Goal: Navigation & Orientation: Find specific page/section

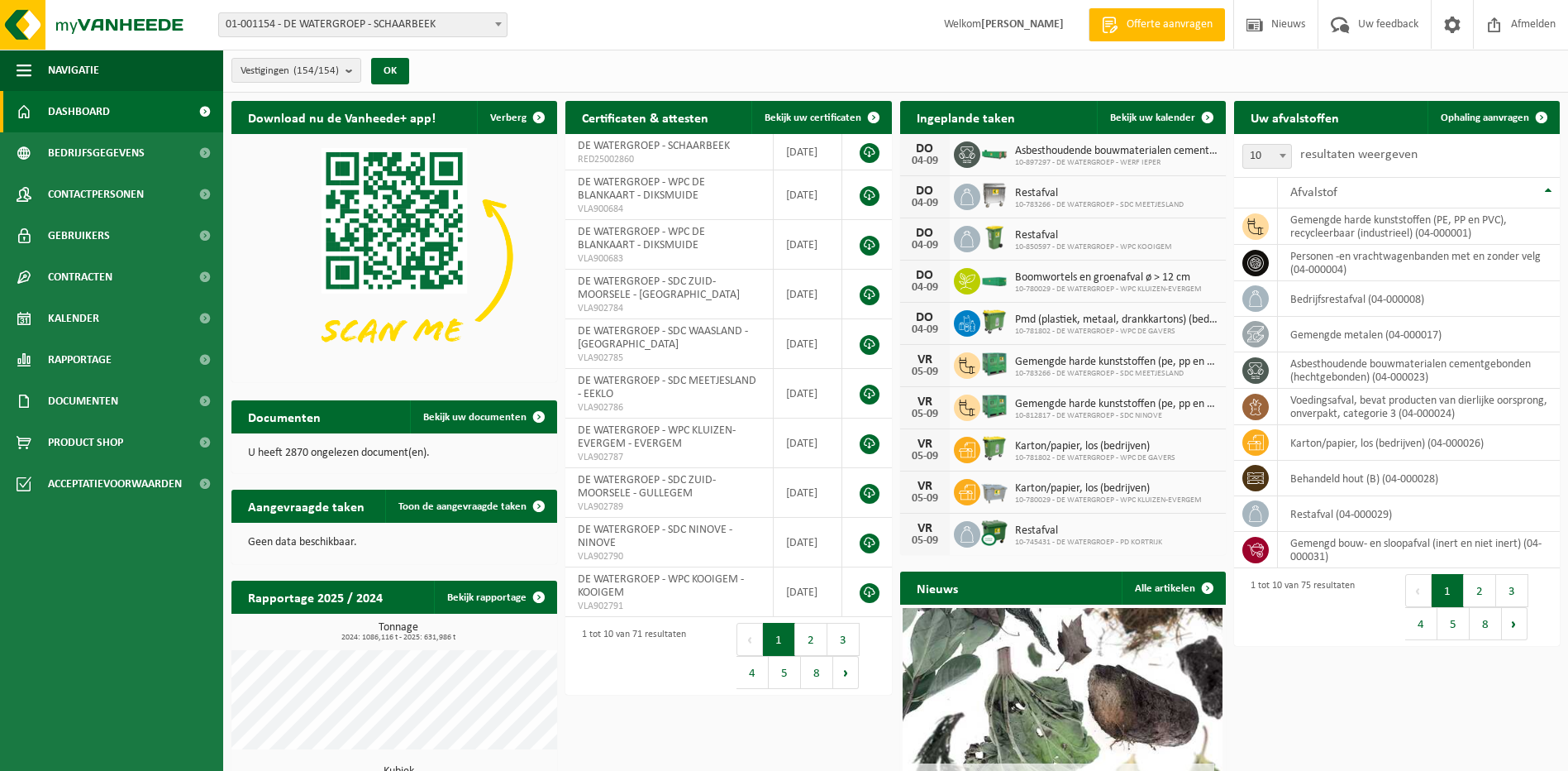
click at [94, 98] on span "Dashboard" at bounding box center [79, 111] width 62 height 41
click at [81, 63] on span "Navigatie" at bounding box center [73, 70] width 51 height 41
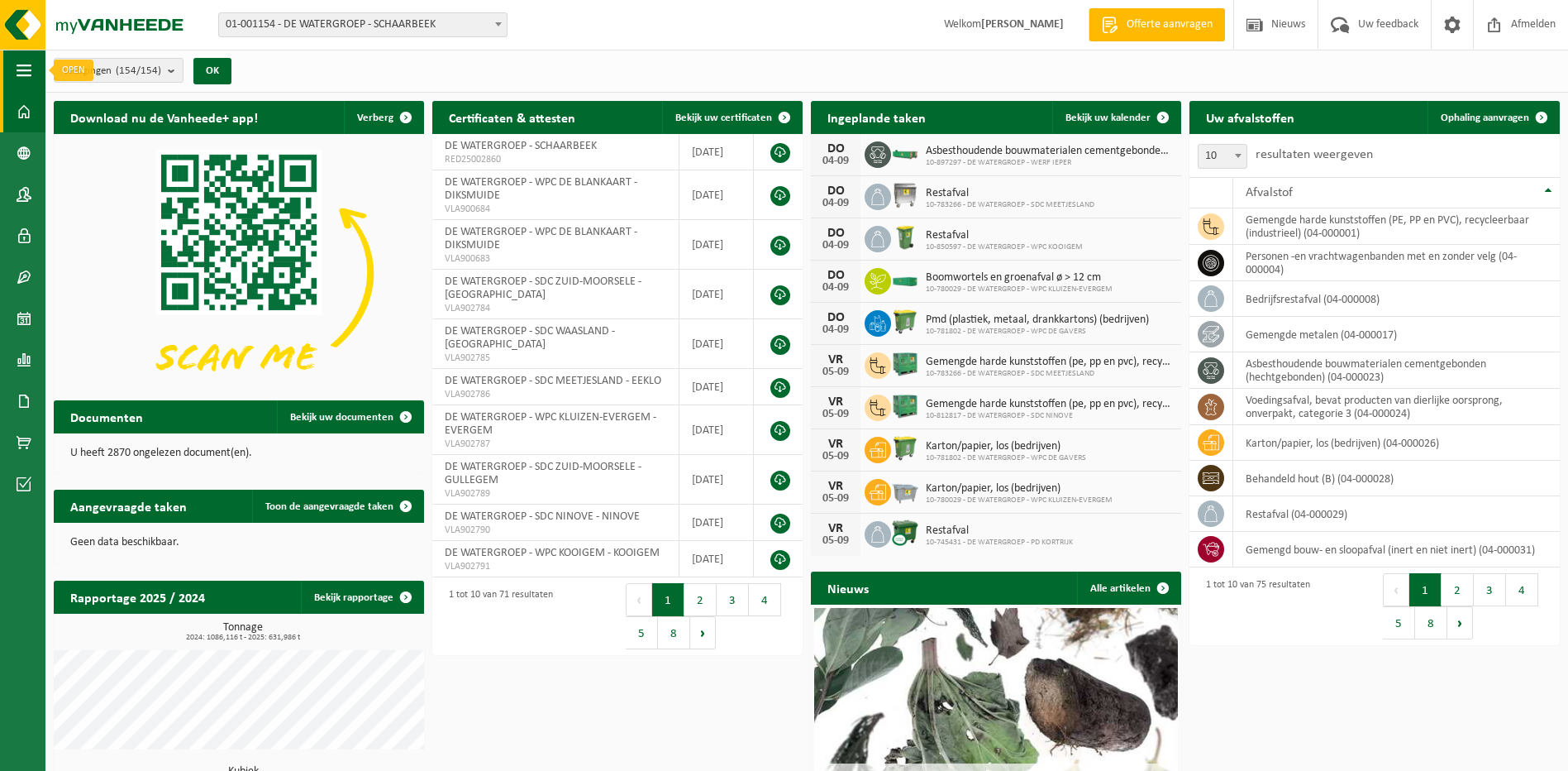
click at [25, 68] on span "button" at bounding box center [24, 70] width 15 height 41
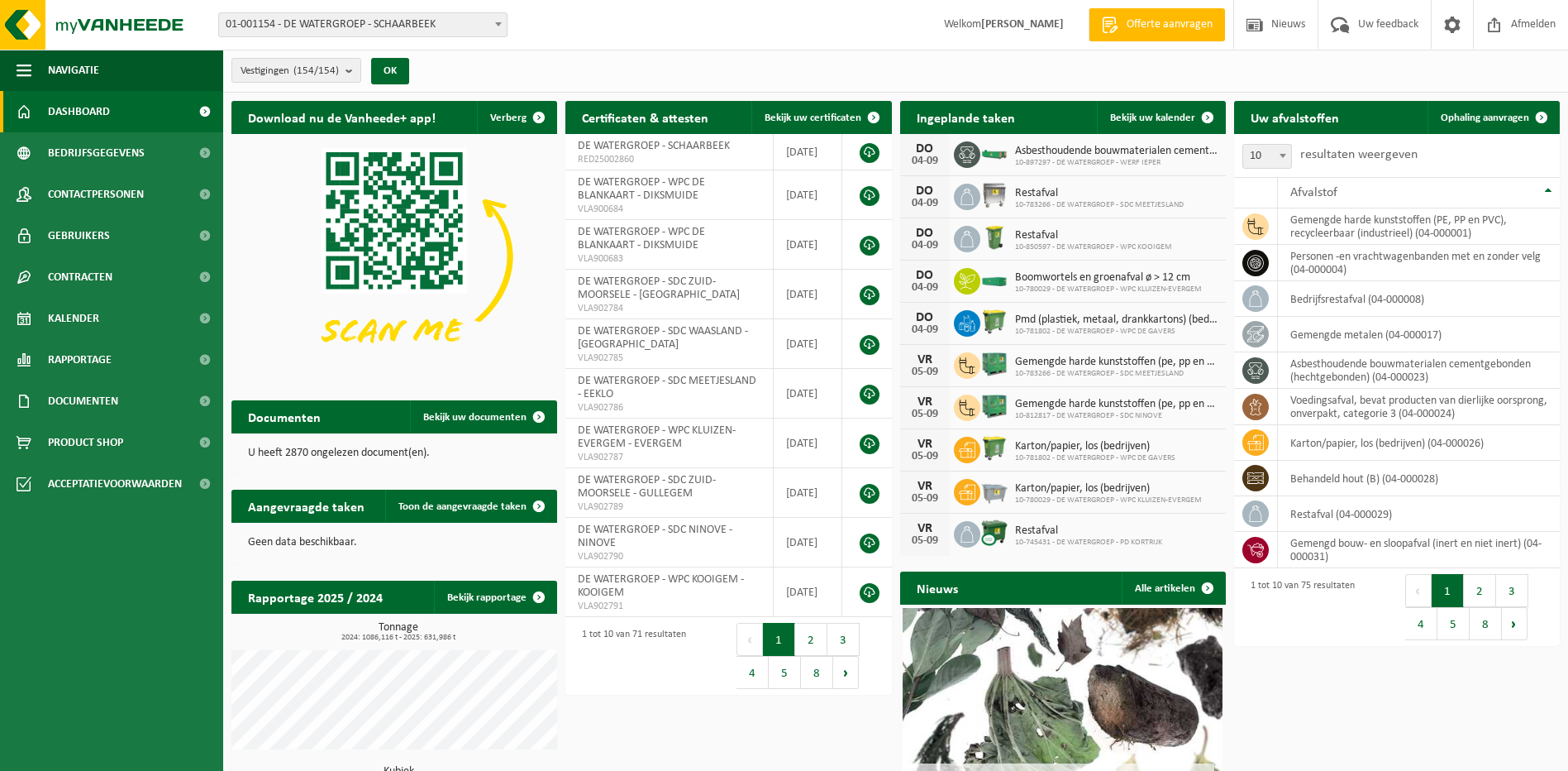
click at [76, 113] on span "Dashboard" at bounding box center [79, 111] width 62 height 41
